Goal: Go to known website: Access a specific website the user already knows

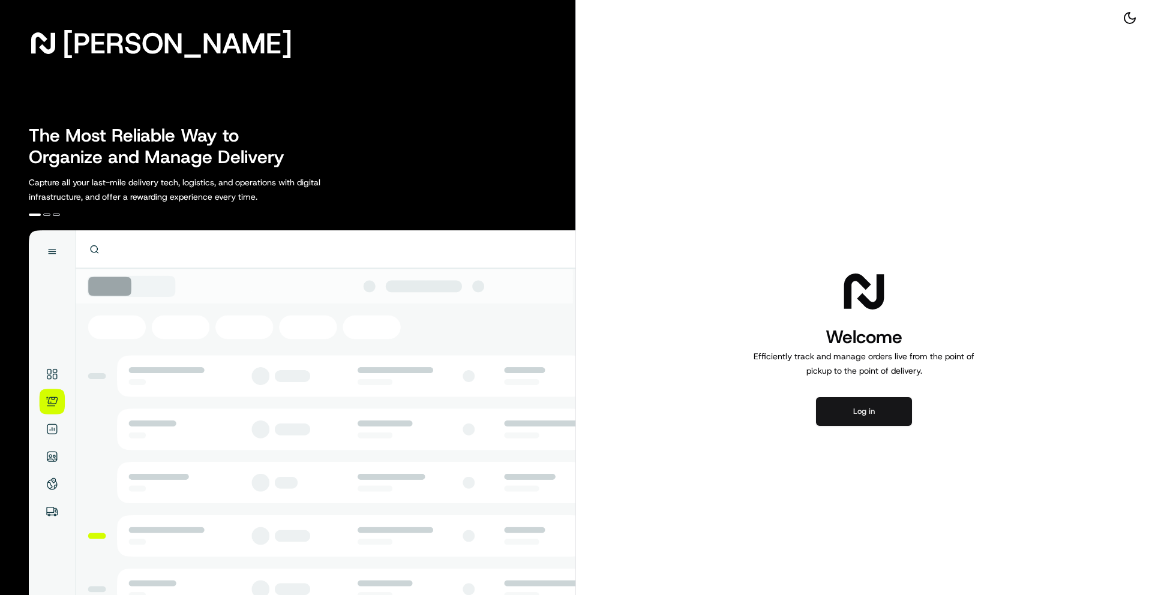
click at [849, 410] on button "Log in" at bounding box center [864, 411] width 96 height 29
